Goal: Task Accomplishment & Management: Complete application form

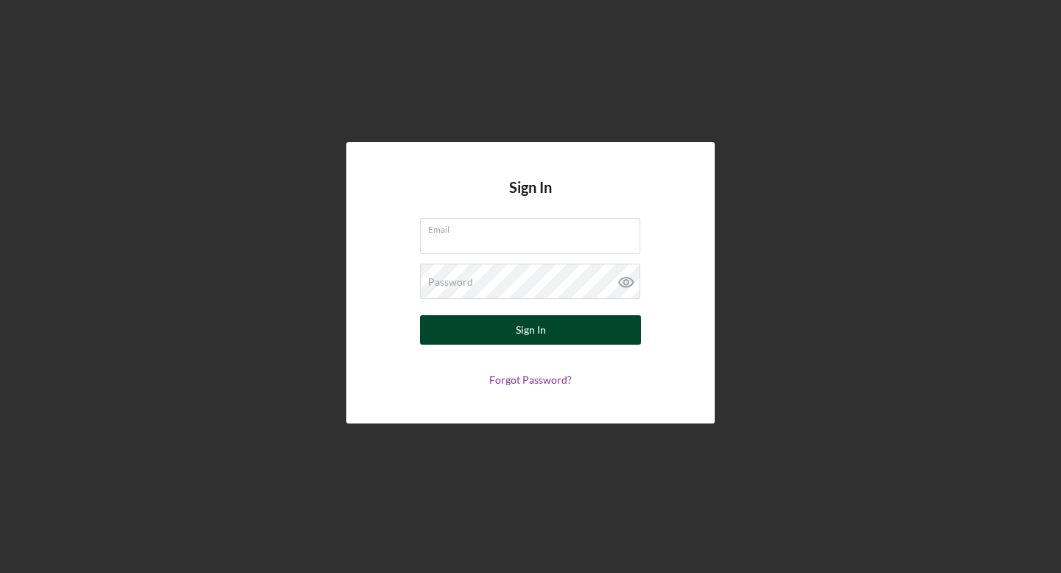
type input "[EMAIL_ADDRESS][DOMAIN_NAME]"
click at [494, 338] on button "Sign In" at bounding box center [530, 329] width 221 height 29
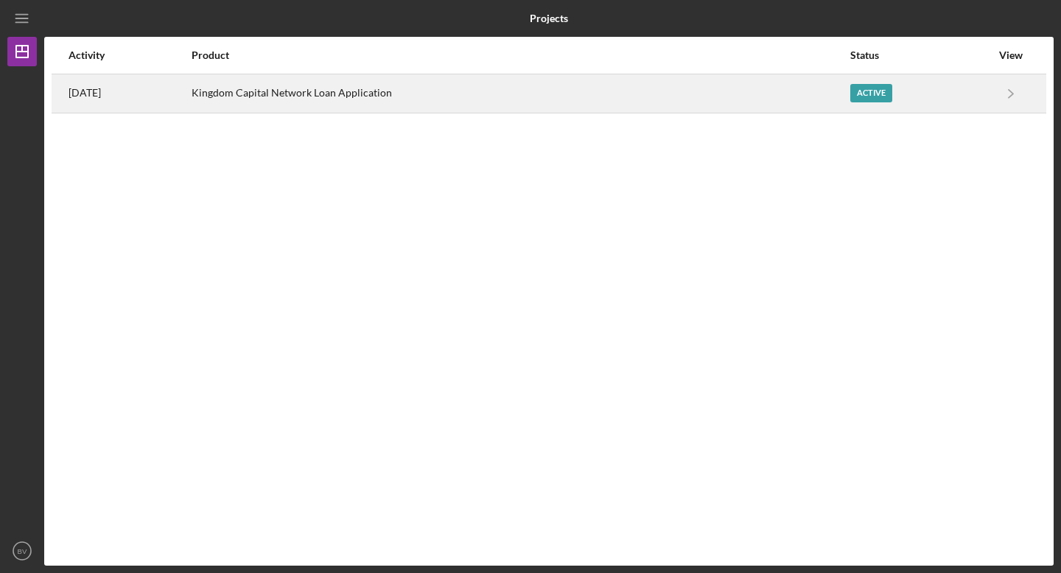
click at [425, 91] on div "Kingdom Capital Network Loan Application" at bounding box center [521, 93] width 658 height 37
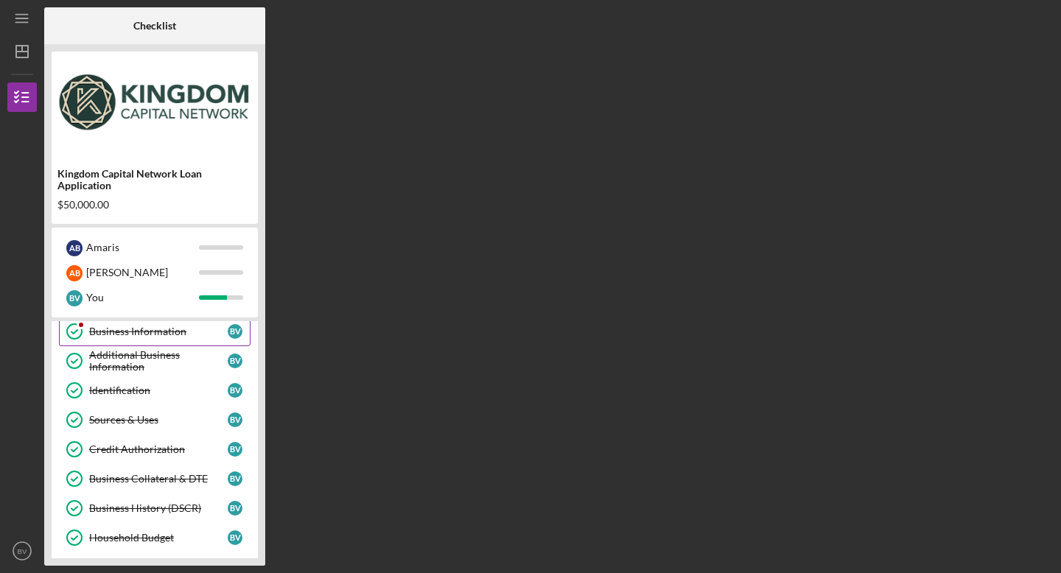
scroll to position [99, 0]
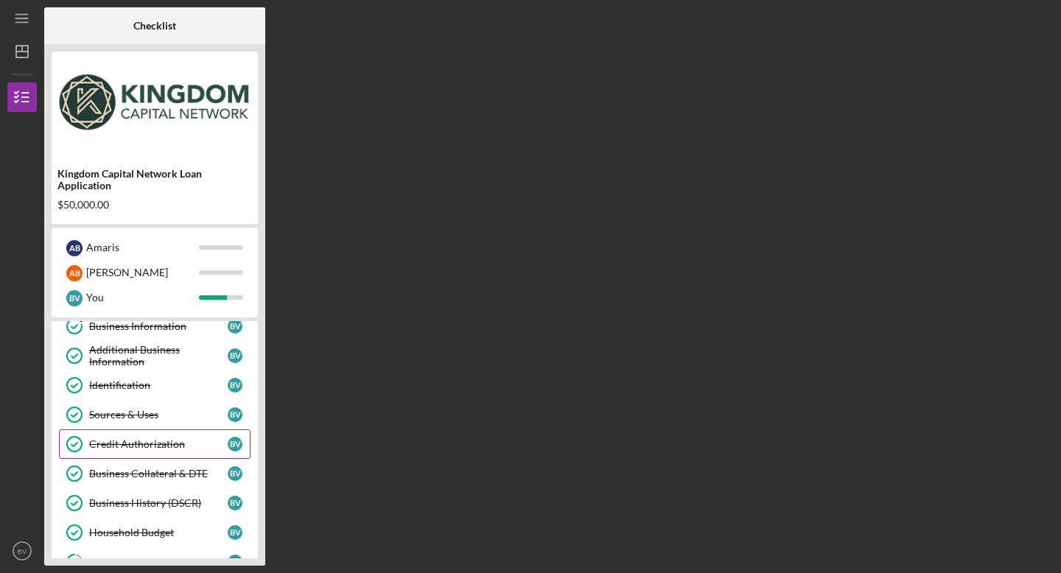
click at [146, 447] on div "Credit Authorization" at bounding box center [158, 444] width 139 height 12
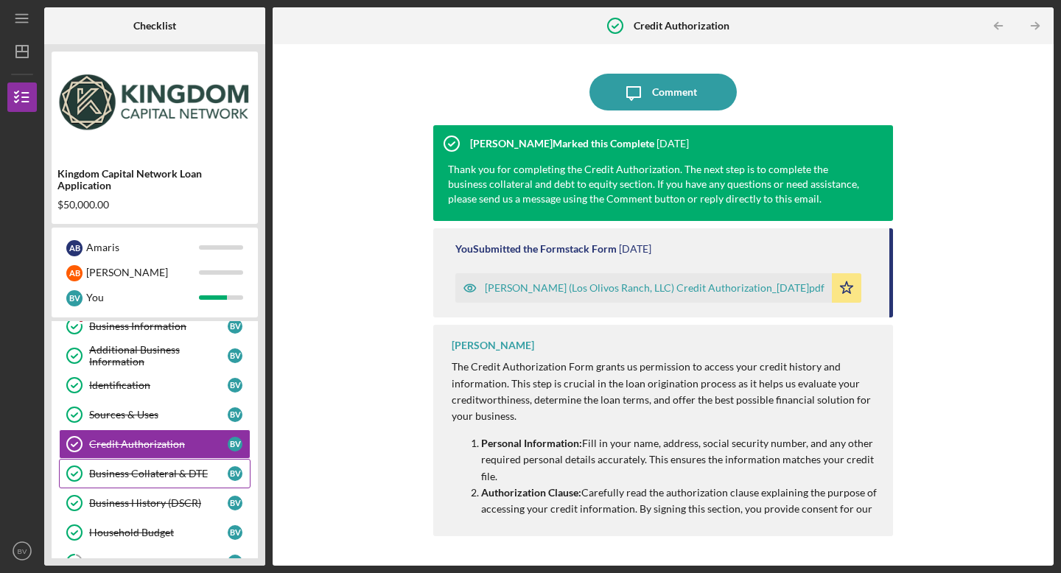
click at [147, 480] on link "Business Collateral & DTE Business Collateral & DTE B V" at bounding box center [155, 473] width 192 height 29
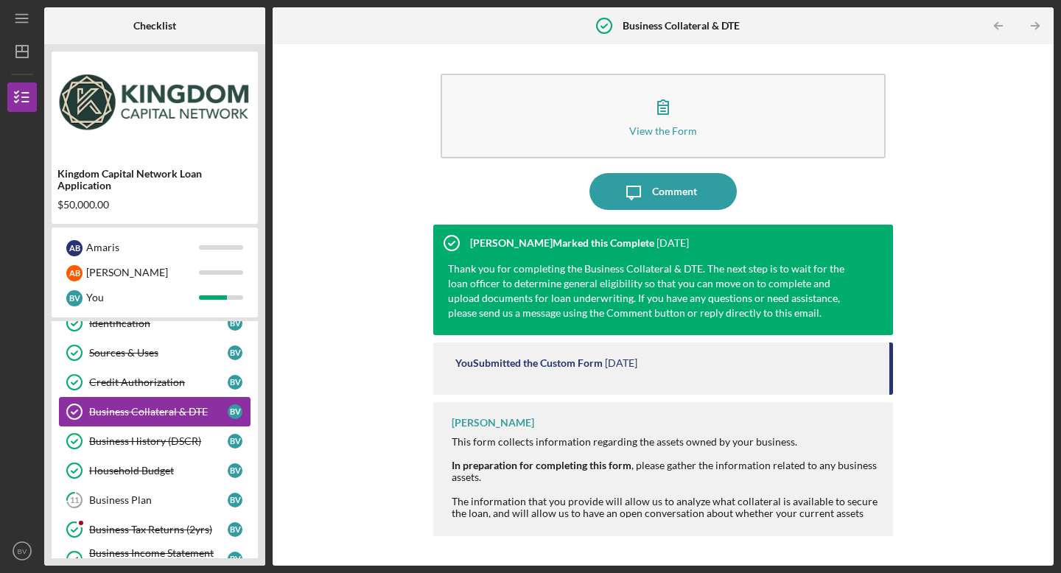
scroll to position [163, 0]
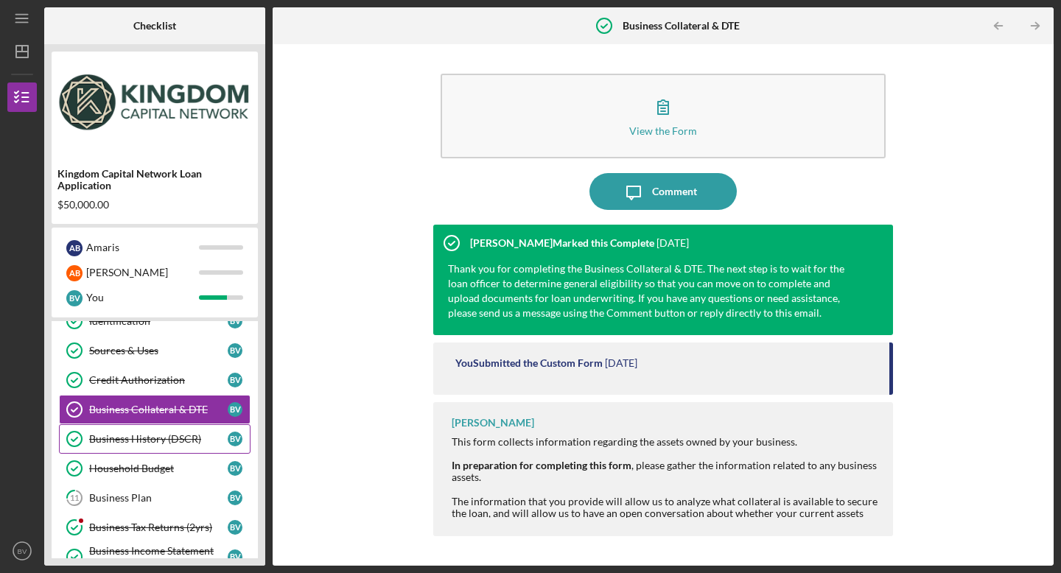
click at [161, 445] on div "Business History (DSCR)" at bounding box center [158, 439] width 139 height 12
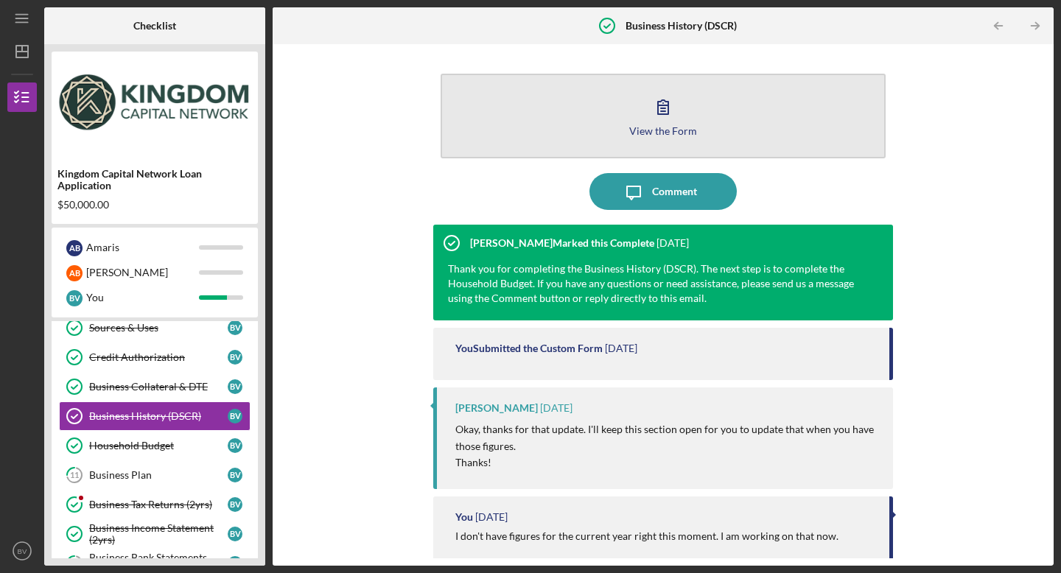
click at [649, 129] on div "View the Form" at bounding box center [663, 130] width 68 height 11
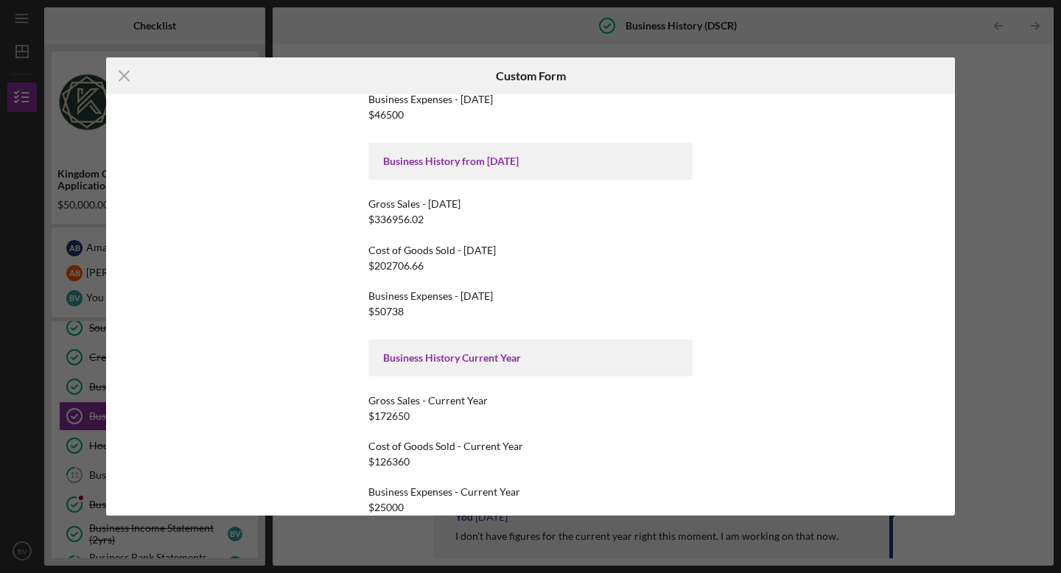
scroll to position [241, 0]
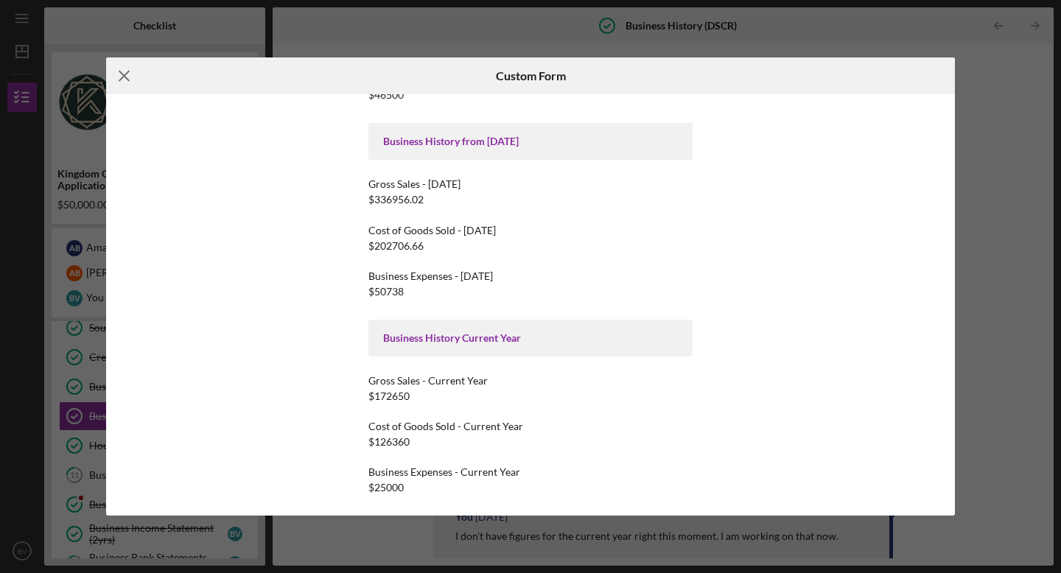
click at [125, 79] on icon "Icon/Menu Close" at bounding box center [124, 75] width 37 height 37
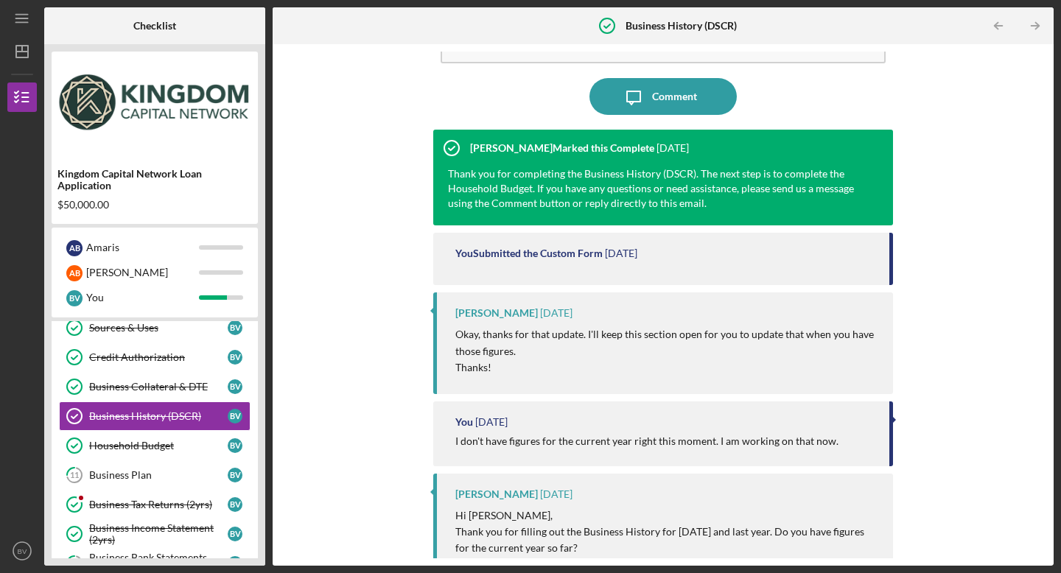
scroll to position [96, 0]
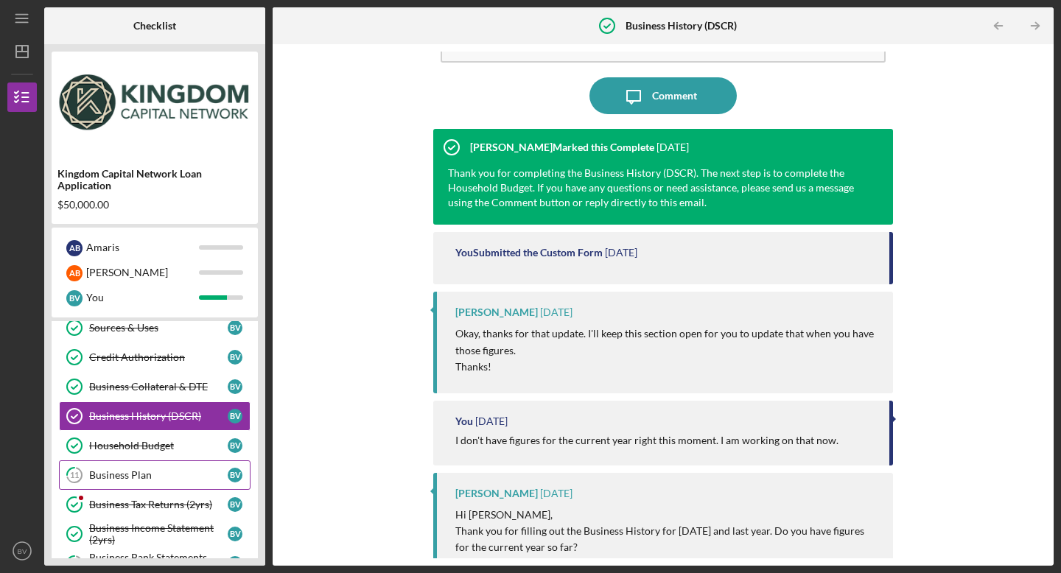
click at [127, 477] on div "Business Plan" at bounding box center [158, 475] width 139 height 12
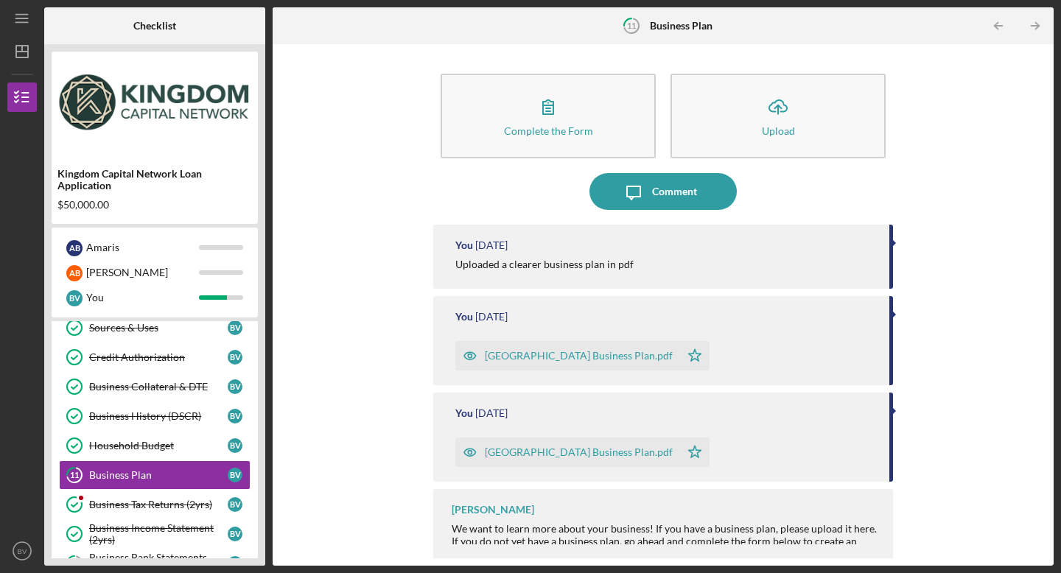
scroll to position [4, 0]
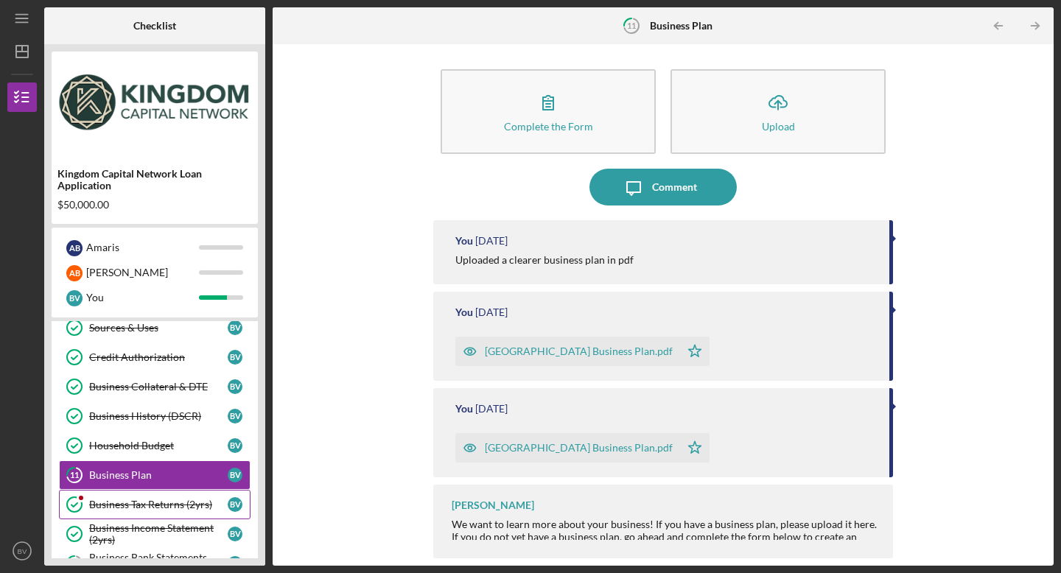
click at [177, 506] on div "Business Tax Returns (2yrs)" at bounding box center [158, 505] width 139 height 12
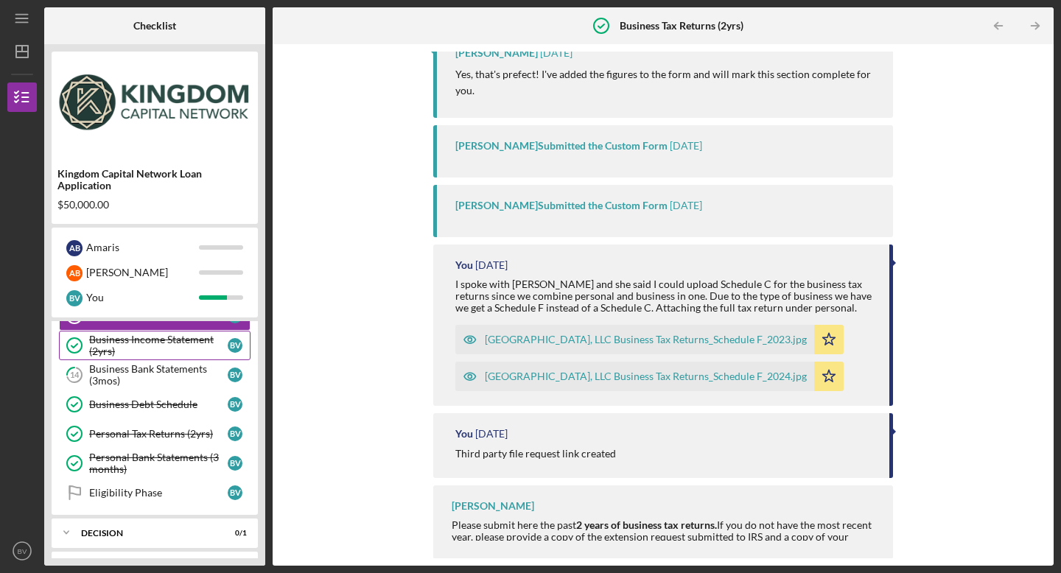
scroll to position [376, 0]
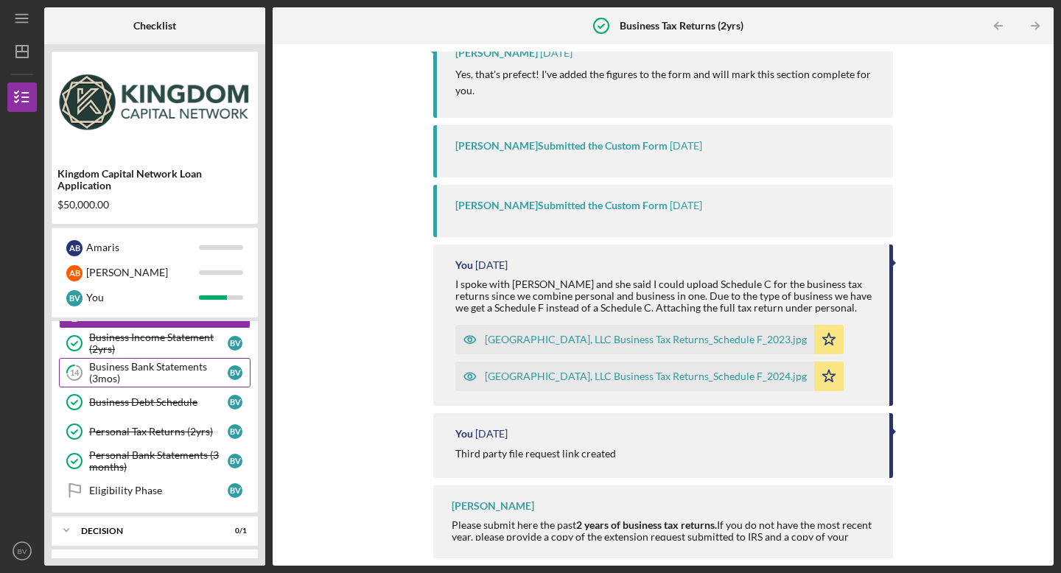
click at [171, 374] on div "Business Bank Statements (3mos)" at bounding box center [158, 373] width 139 height 24
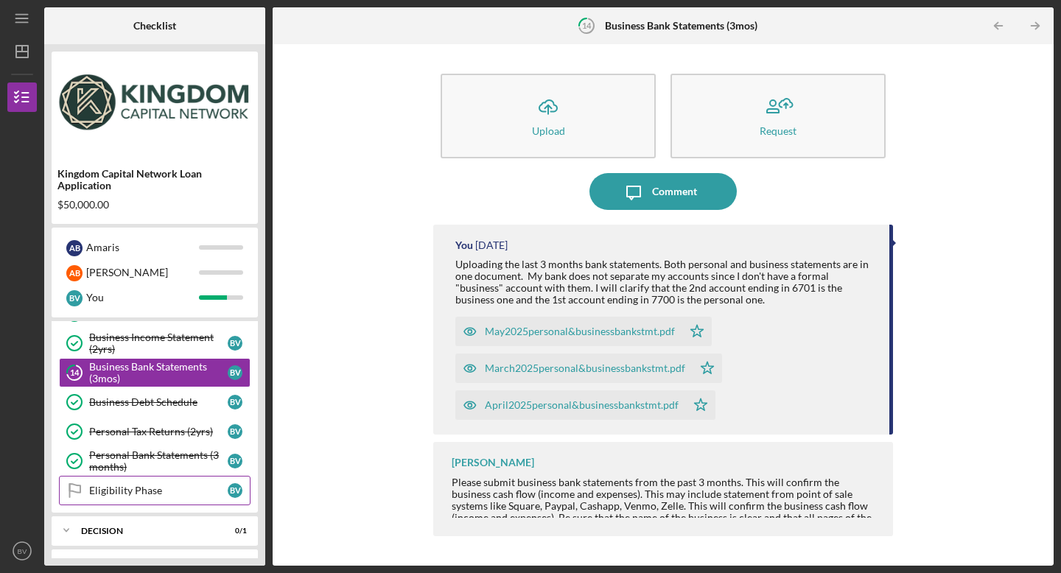
click at [162, 495] on div "Eligibility Phase" at bounding box center [158, 491] width 139 height 12
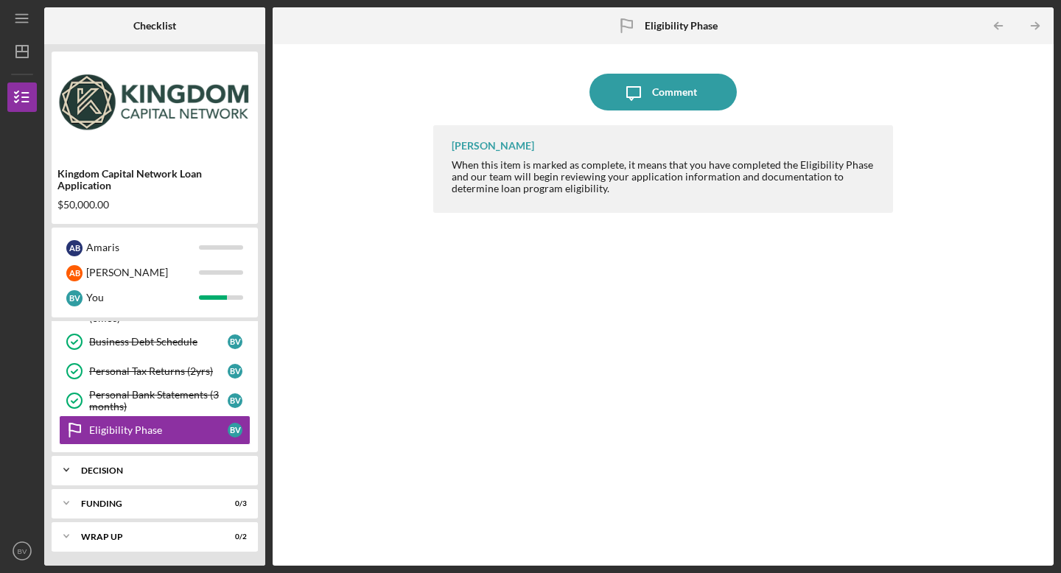
scroll to position [438, 0]
click at [122, 468] on div "Decision" at bounding box center [160, 470] width 158 height 9
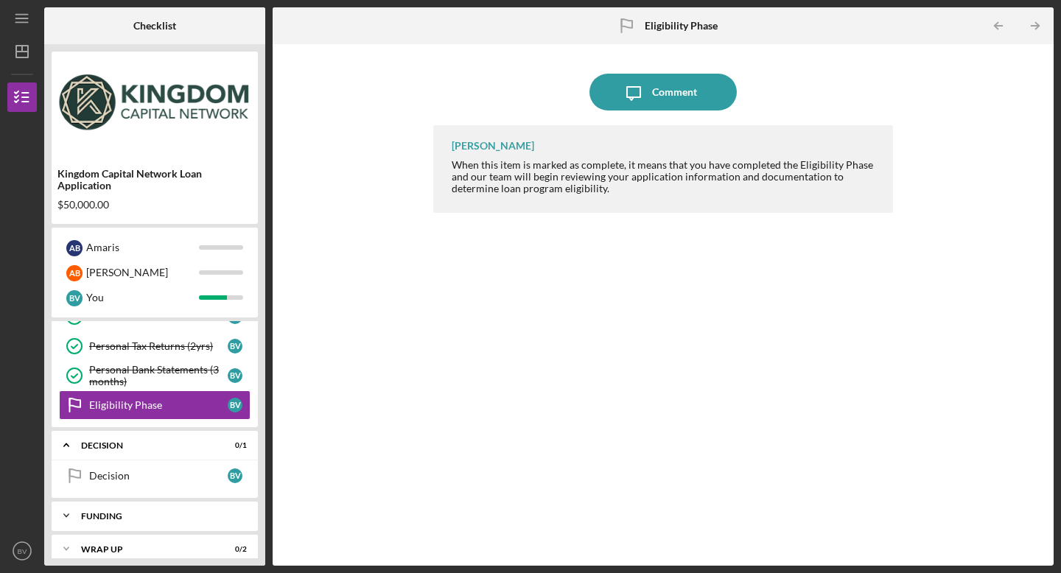
scroll to position [475, 0]
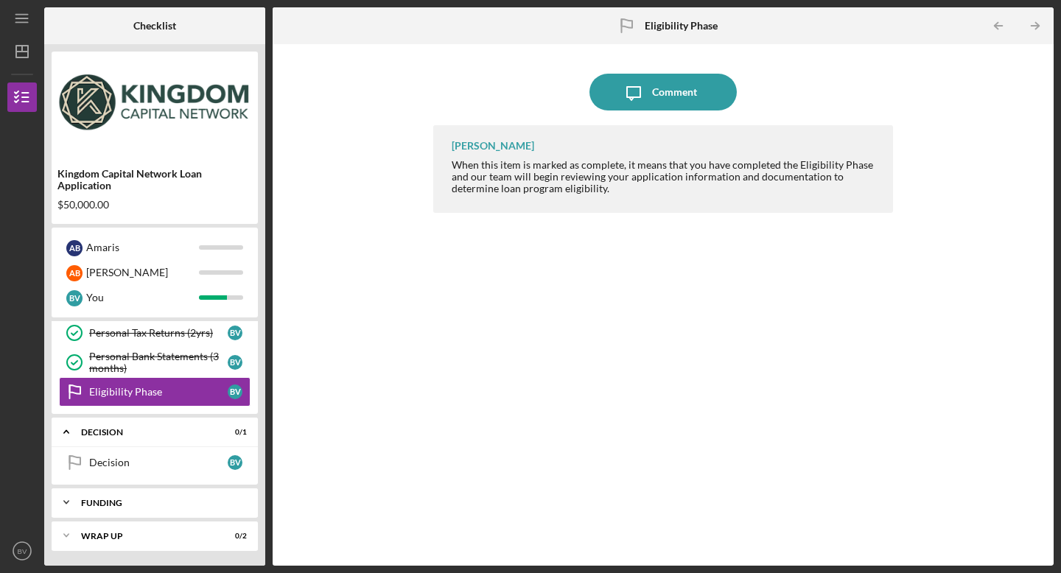
click at [133, 508] on div "Icon/Expander Funding 0 / 3" at bounding box center [155, 502] width 206 height 29
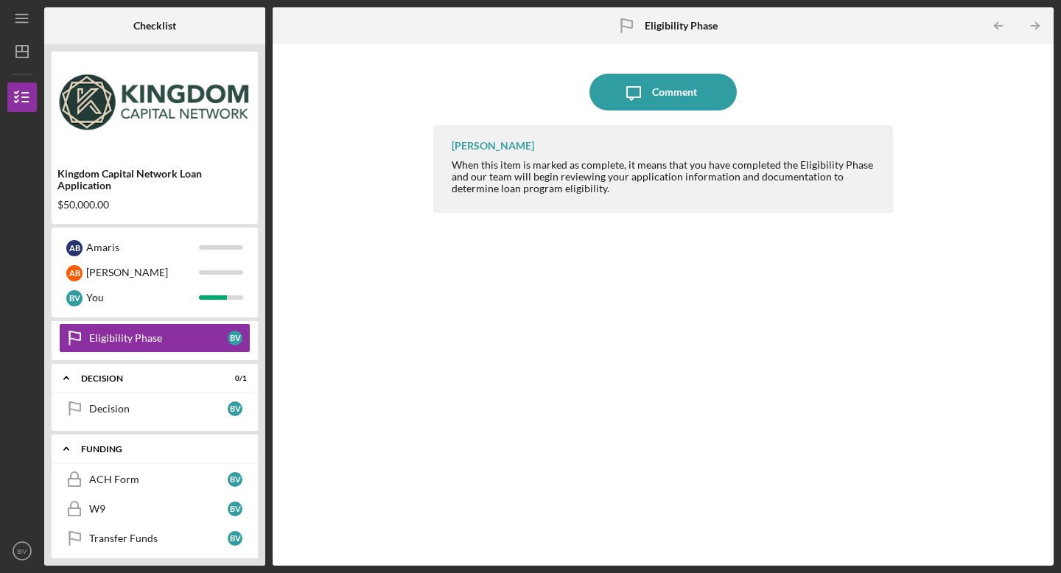
scroll to position [572, 0]
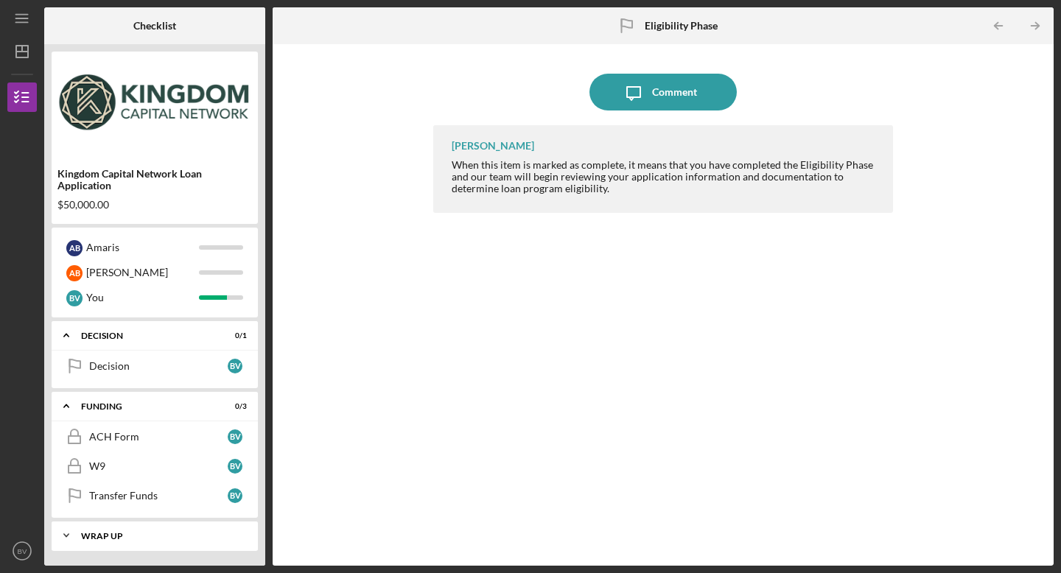
click at [150, 543] on div "Icon/Expander Wrap up 0 / 2" at bounding box center [155, 535] width 206 height 29
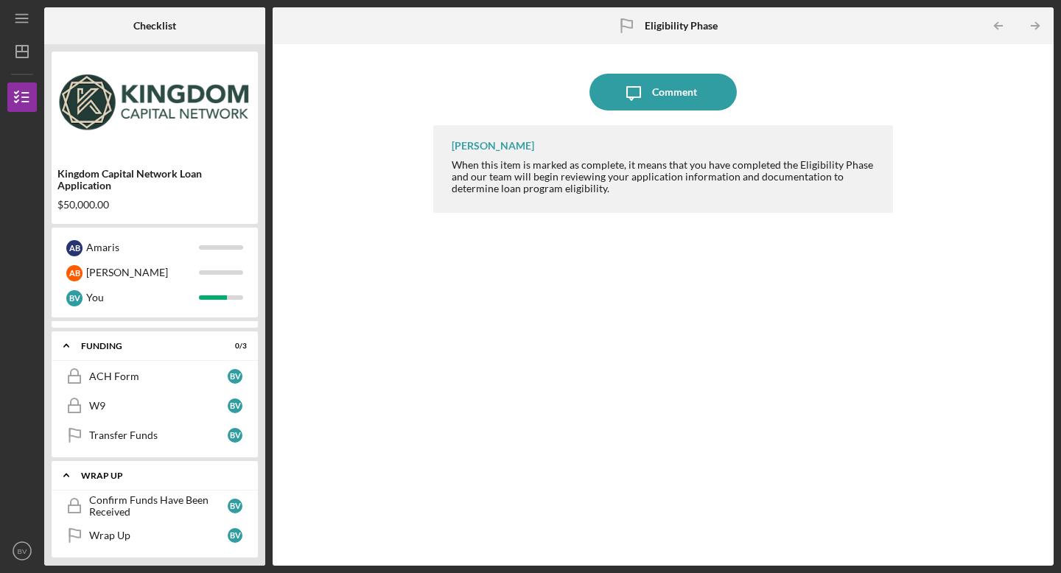
scroll to position [639, 0]
